Goal: Information Seeking & Learning: Learn about a topic

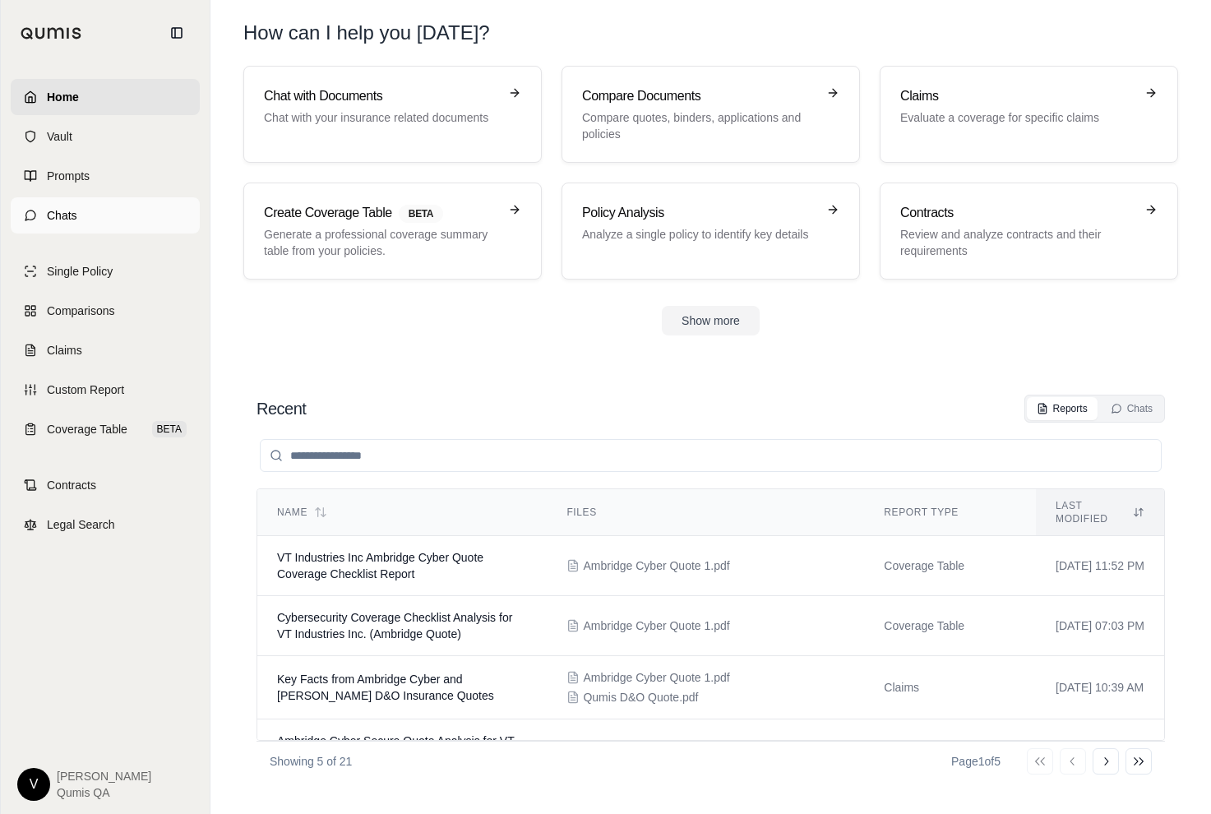
click at [87, 213] on link "Chats" at bounding box center [105, 215] width 189 height 36
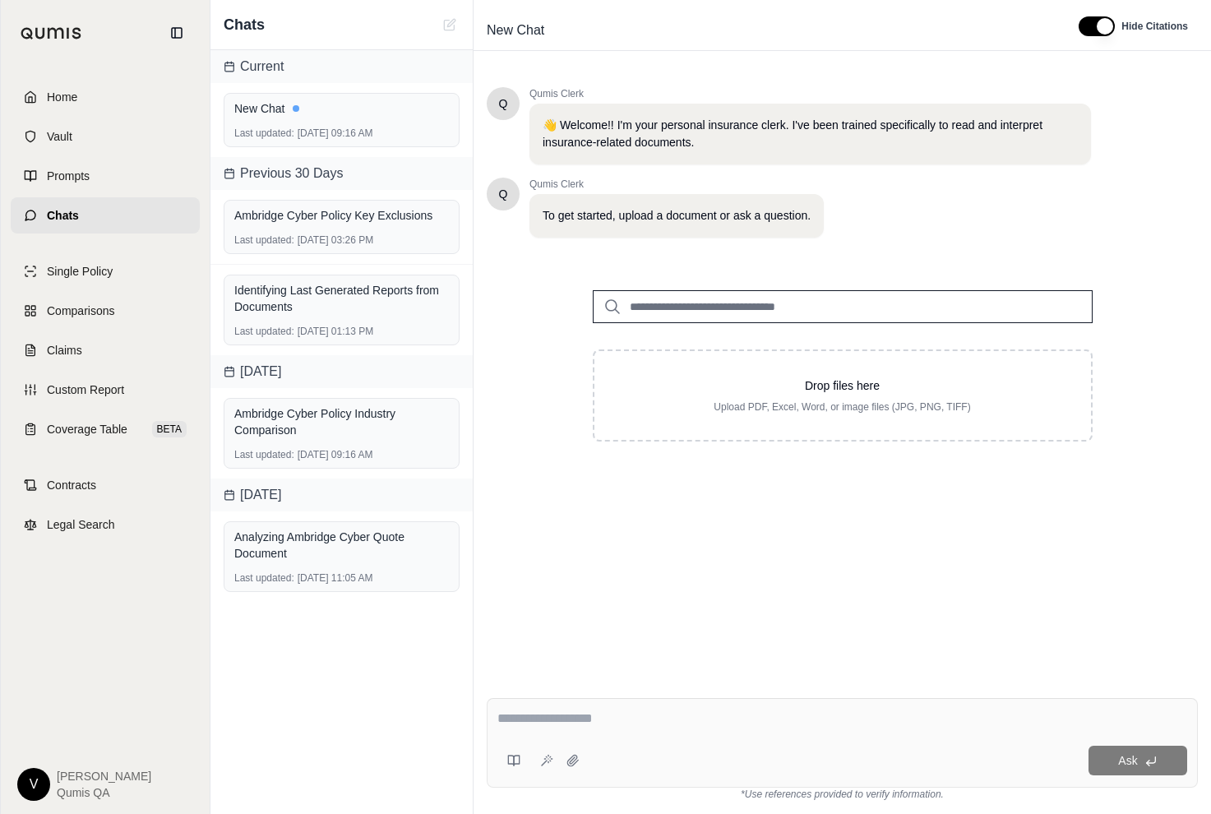
click at [594, 725] on textarea at bounding box center [842, 719] width 690 height 20
type textarea "**********"
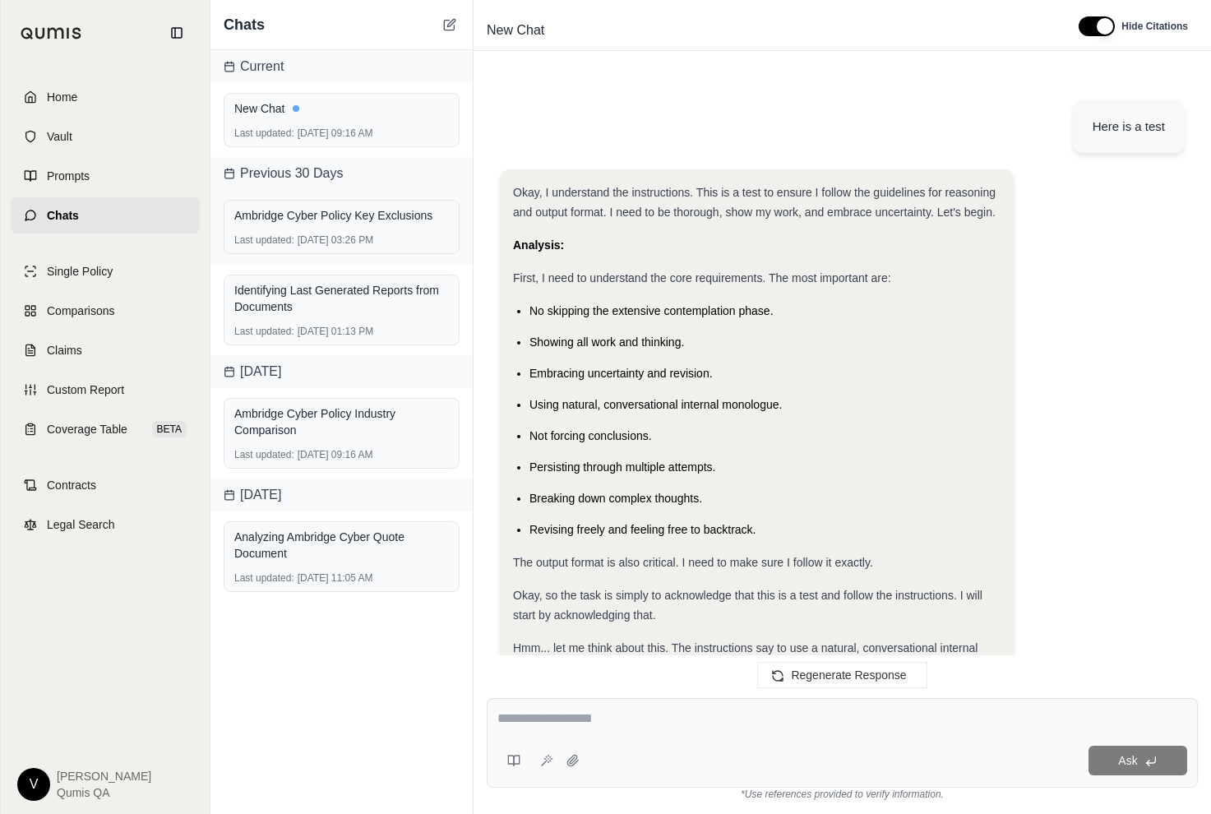
scroll to position [737, 0]
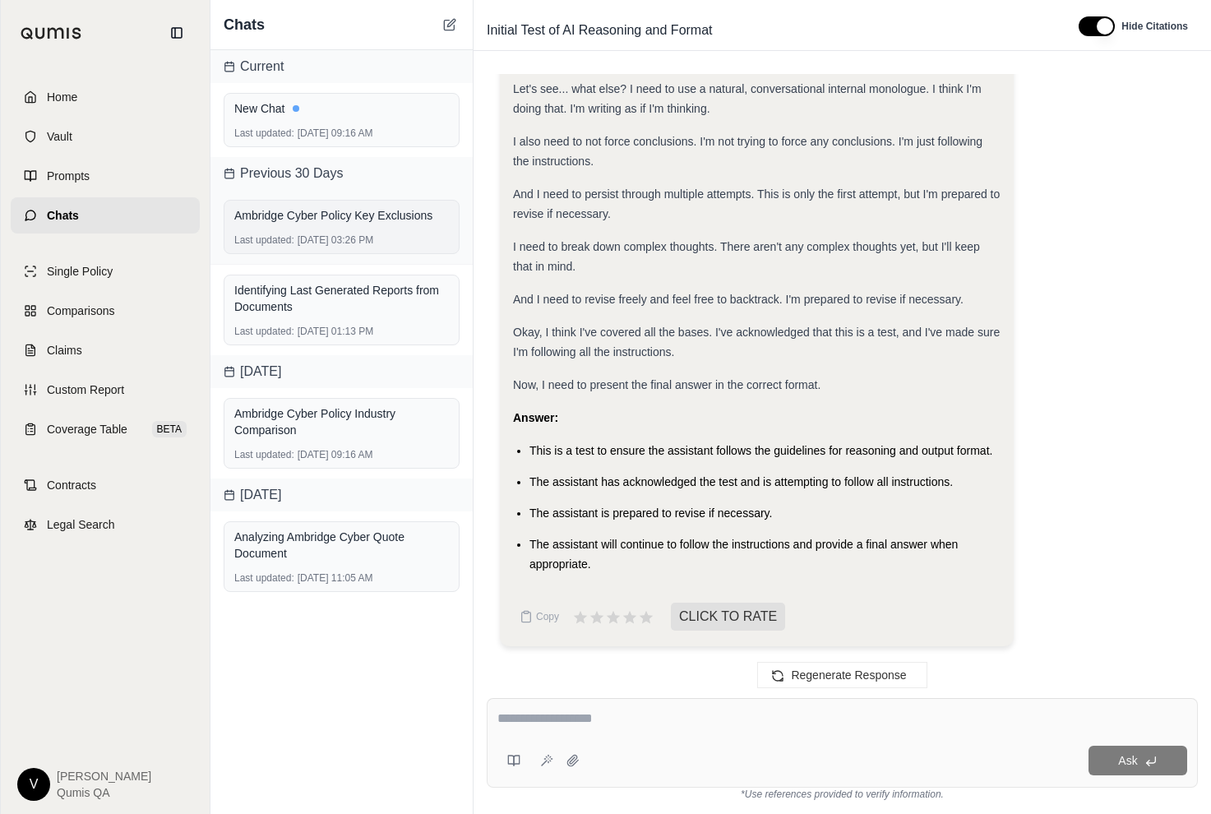
click at [348, 217] on div "Ambridge Cyber Policy Key Exclusions" at bounding box center [341, 215] width 215 height 16
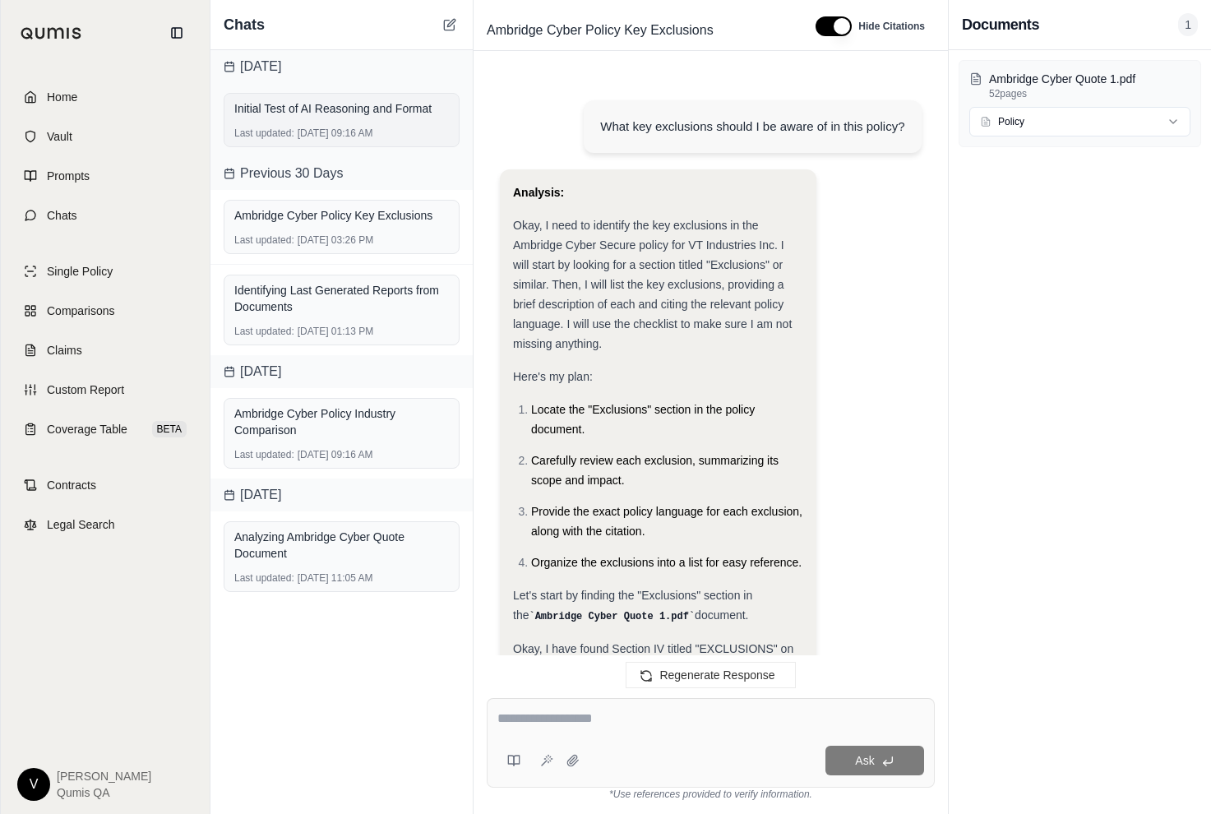
scroll to position [7992, 0]
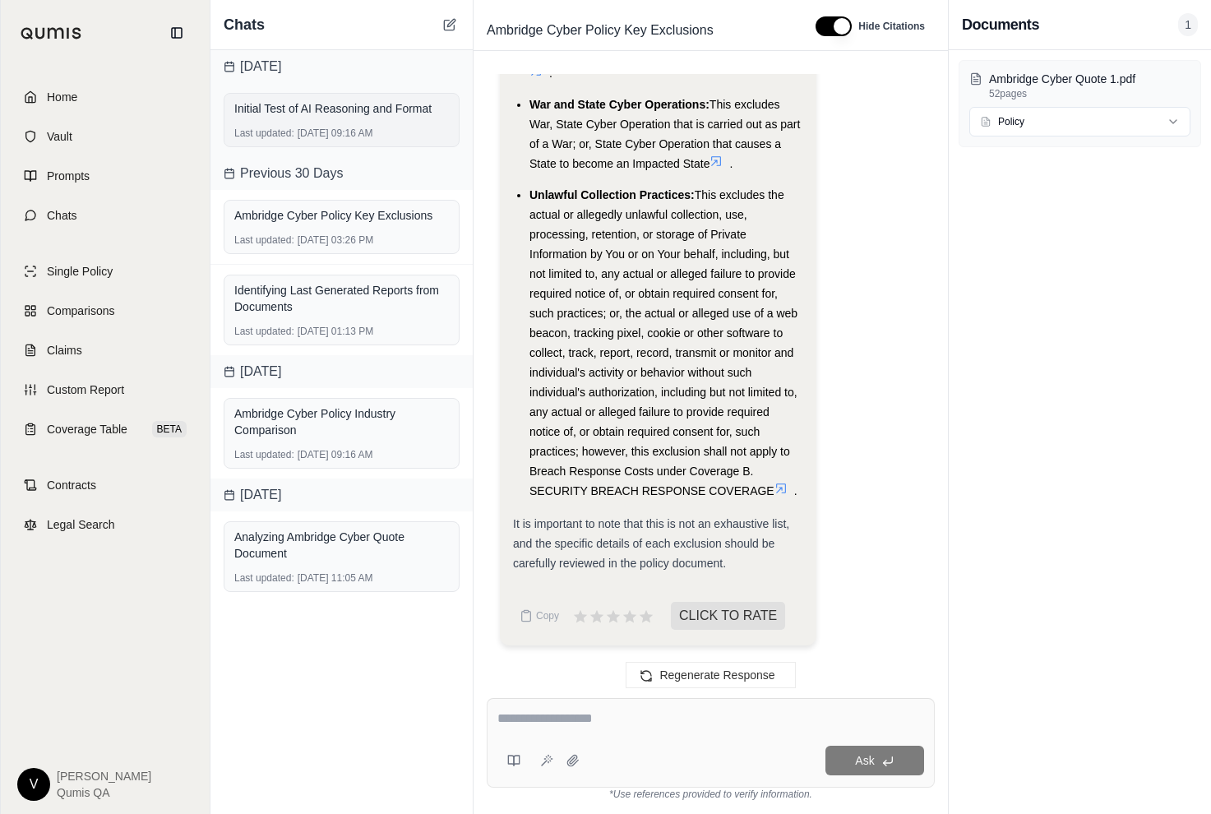
click at [362, 114] on div "Initial Test of AI Reasoning and Format" at bounding box center [341, 108] width 215 height 16
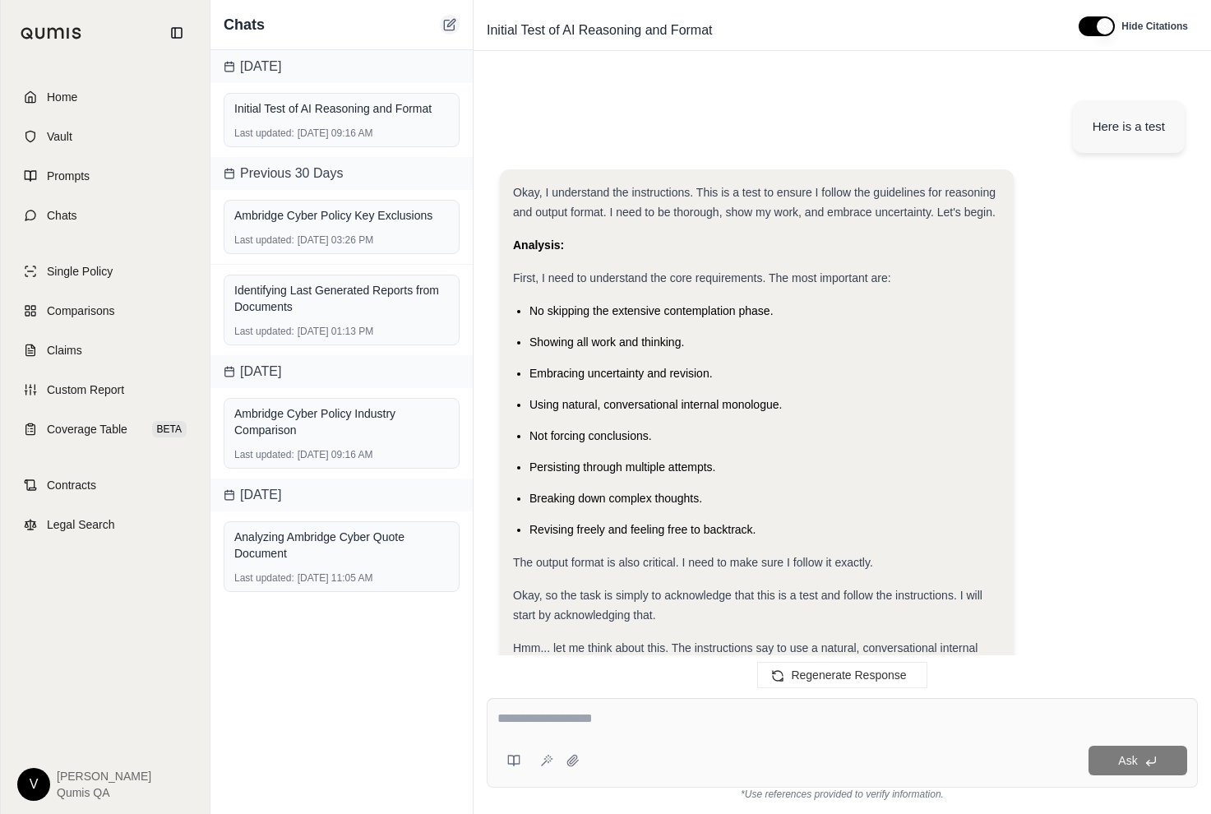
scroll to position [737, 0]
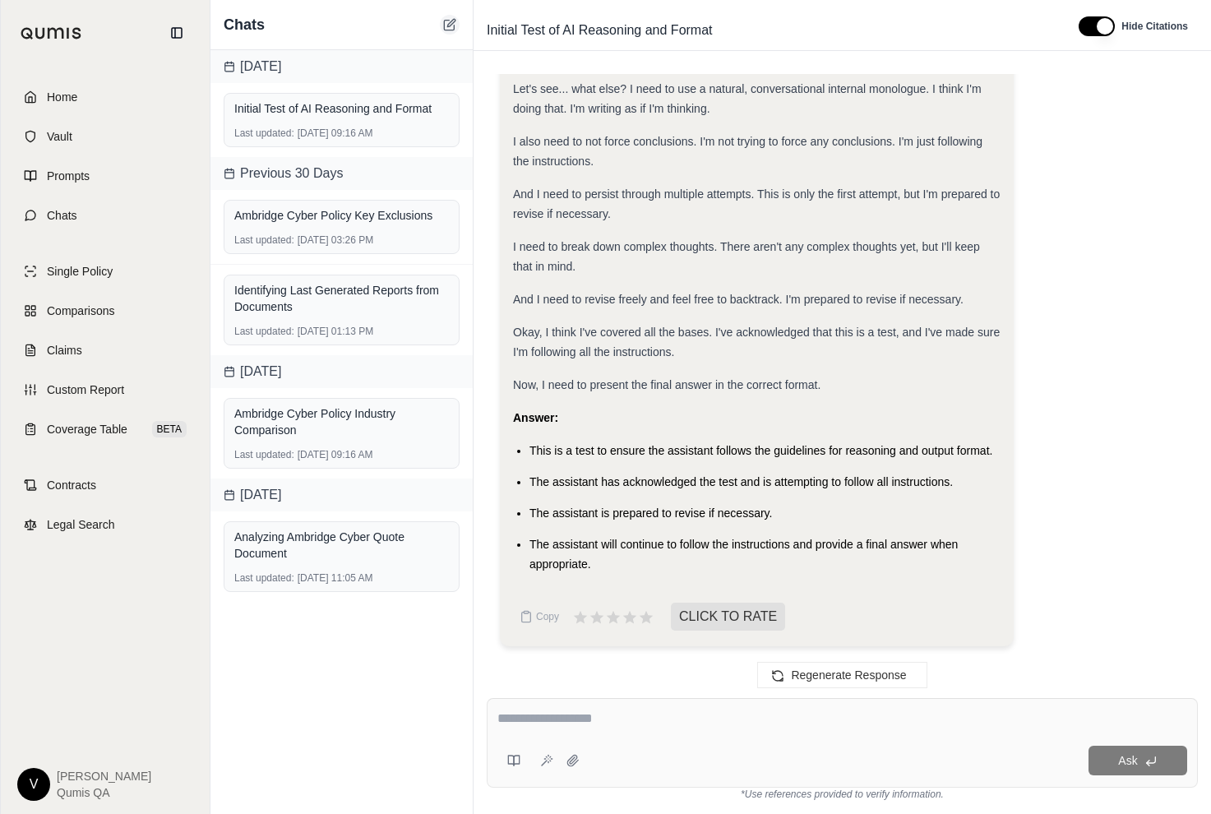
click at [453, 28] on icon at bounding box center [449, 24] width 13 height 13
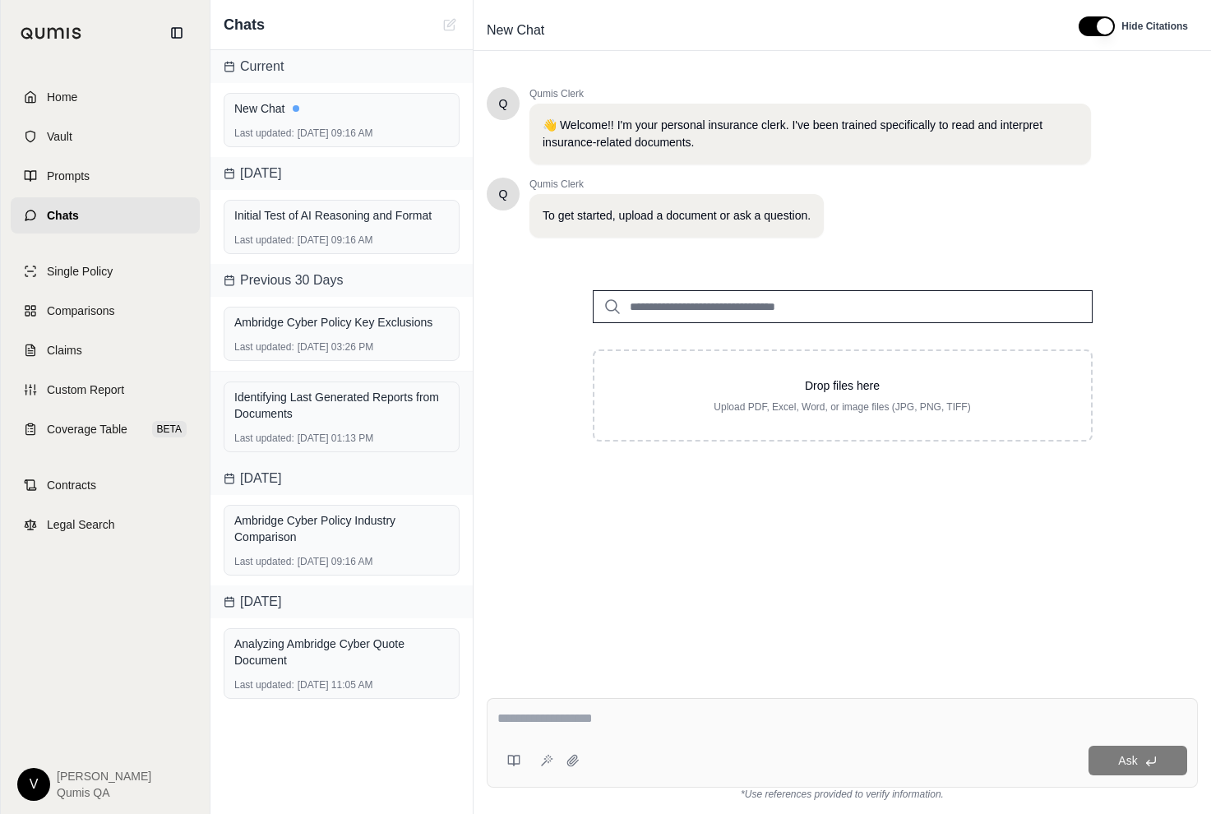
click at [359, 372] on div "Identifying Last Generated Reports from Documents Last updated: [DATE] 01:13 PM" at bounding box center [341, 417] width 262 height 90
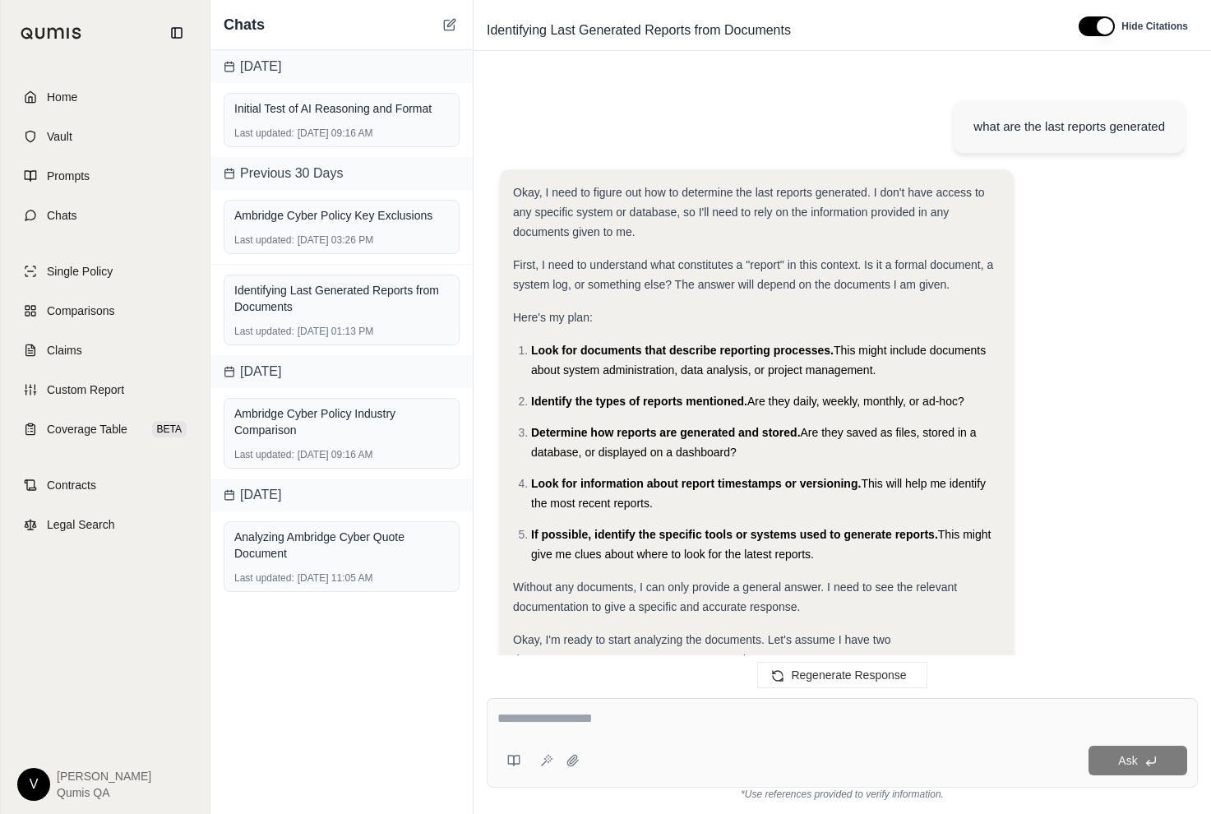
scroll to position [4906, 0]
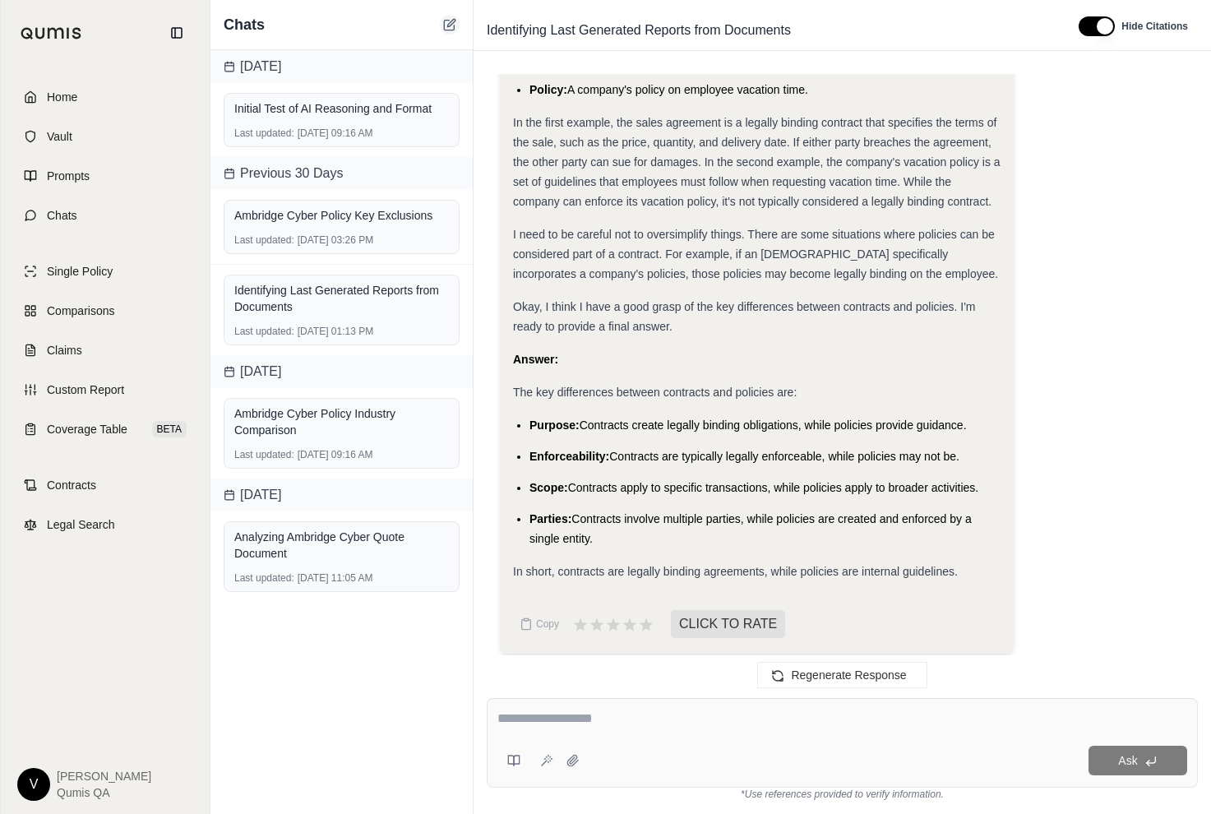
click at [452, 21] on icon at bounding box center [449, 24] width 13 height 13
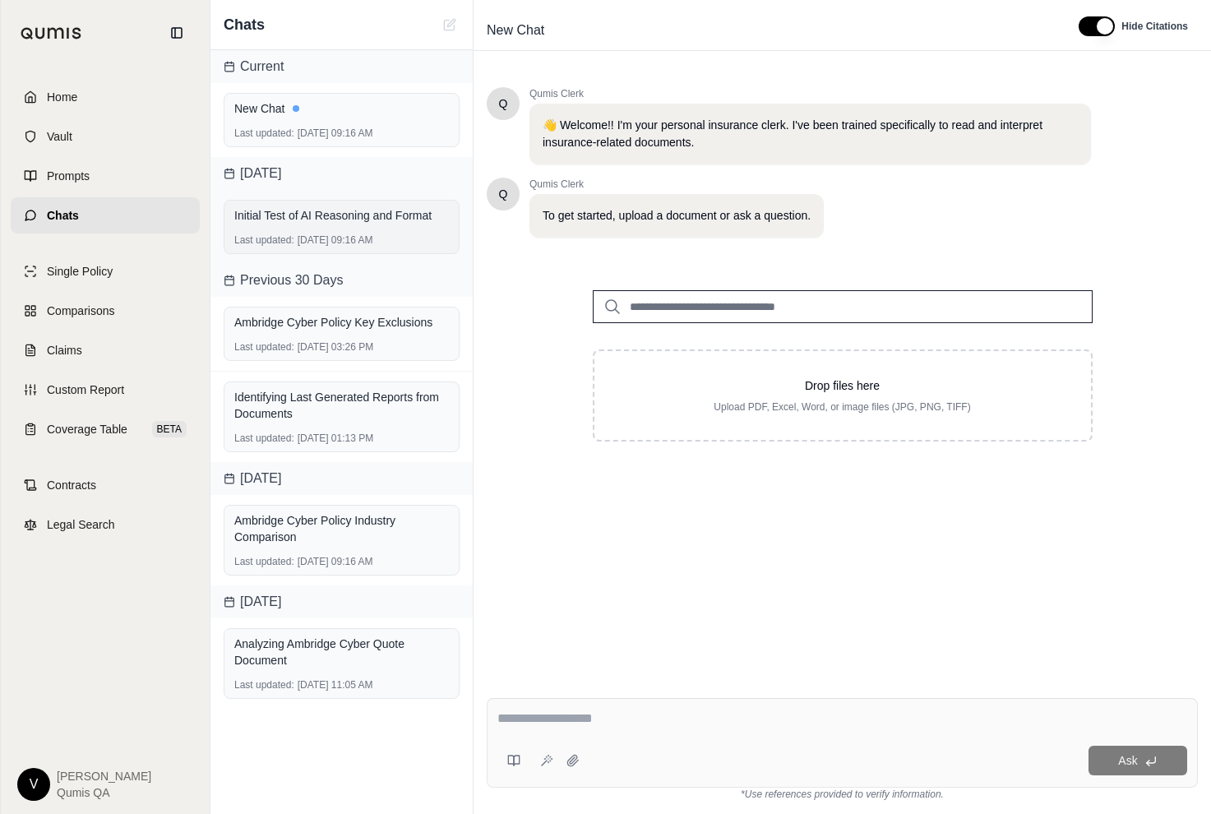
click at [409, 233] on div "Last updated: [DATE] 09:16 AM" at bounding box center [341, 239] width 215 height 13
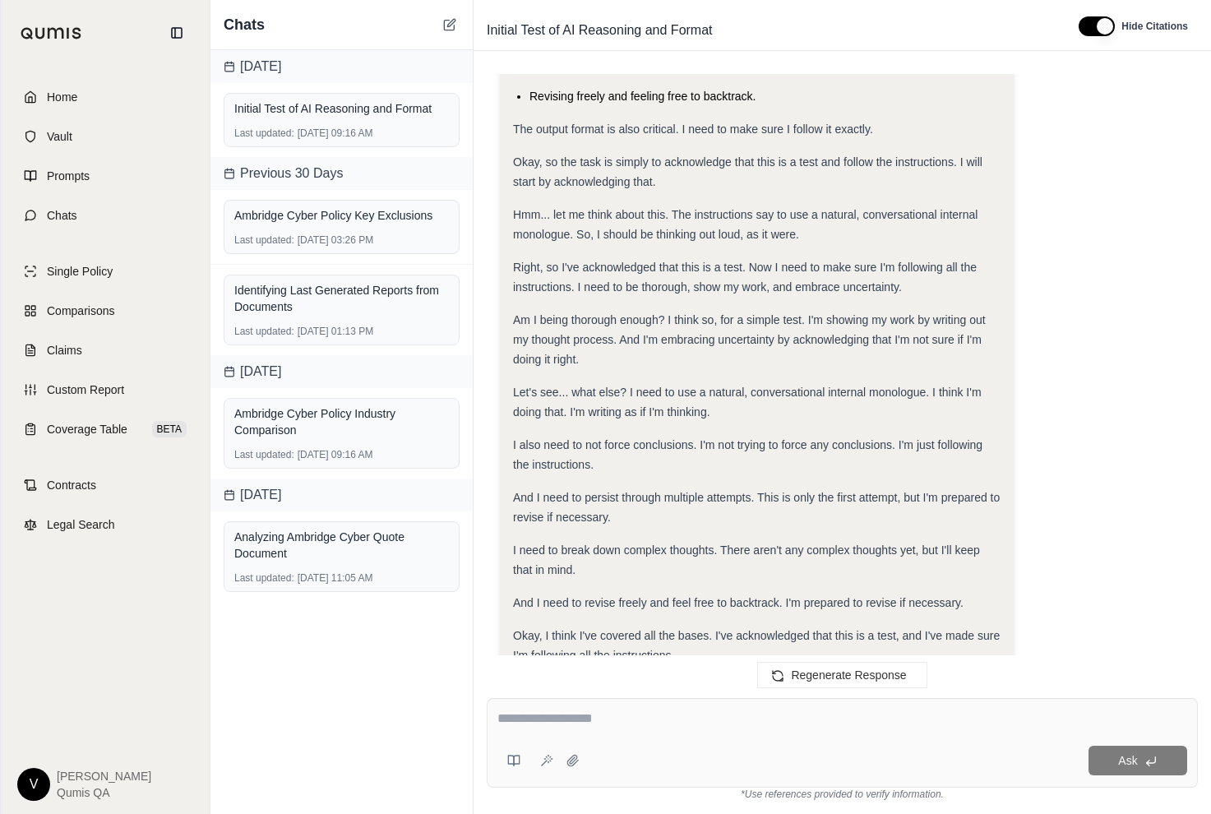
scroll to position [206, 0]
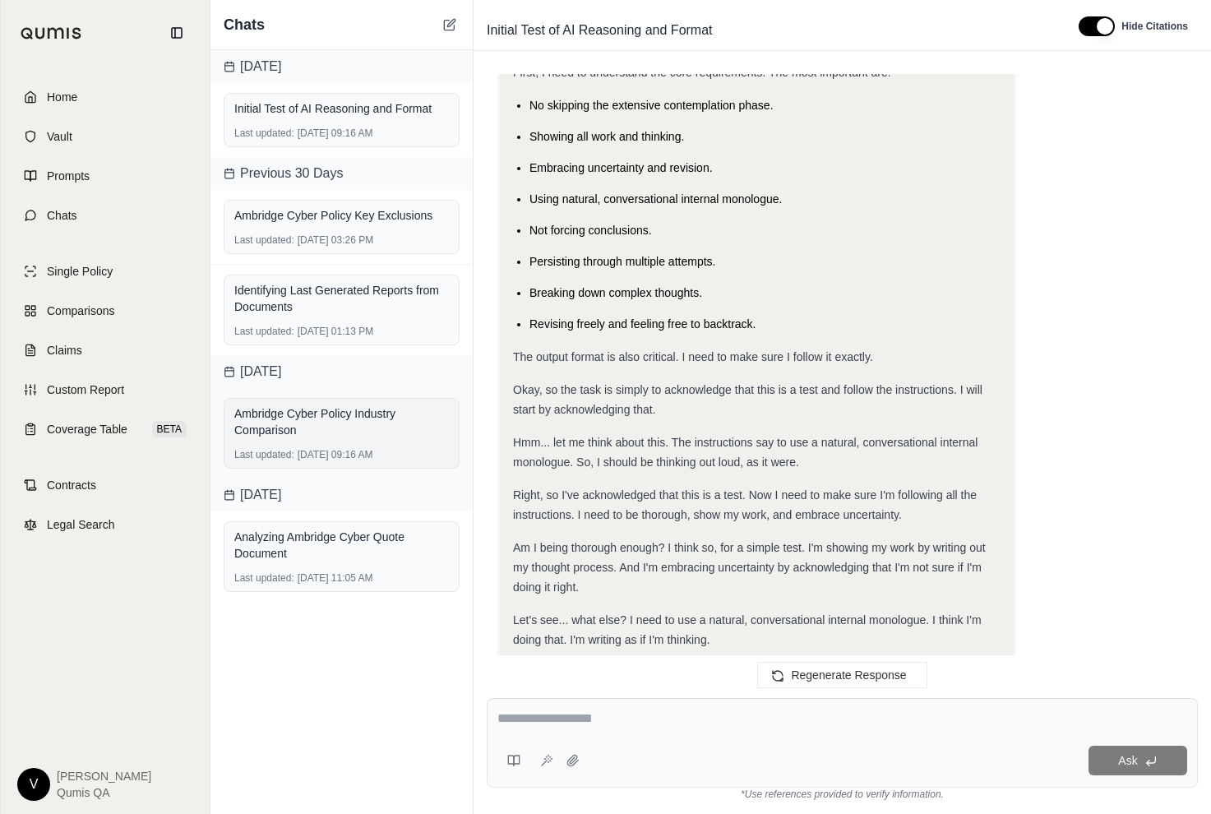
click at [372, 406] on div "Ambridge Cyber Policy Industry Comparison" at bounding box center [341, 421] width 215 height 33
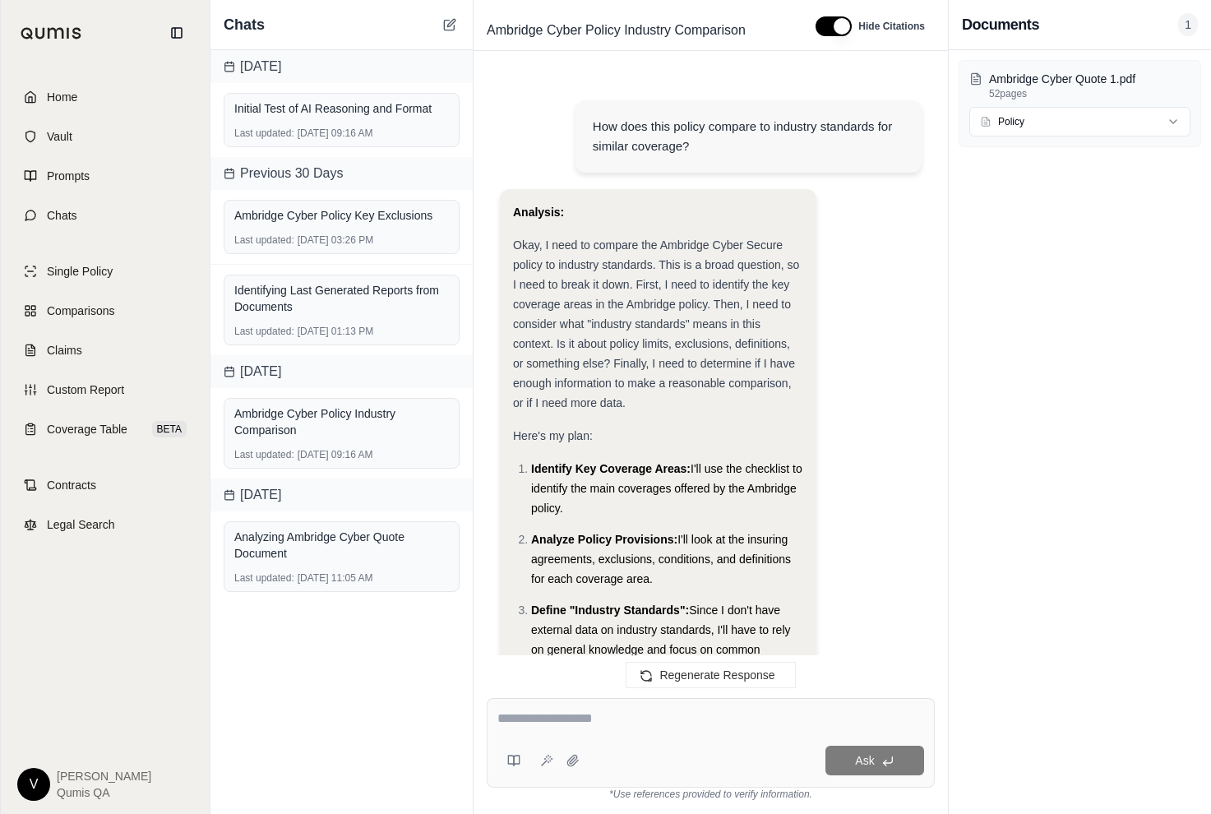
scroll to position [2917, 0]
